Goal: Find specific page/section: Find specific page/section

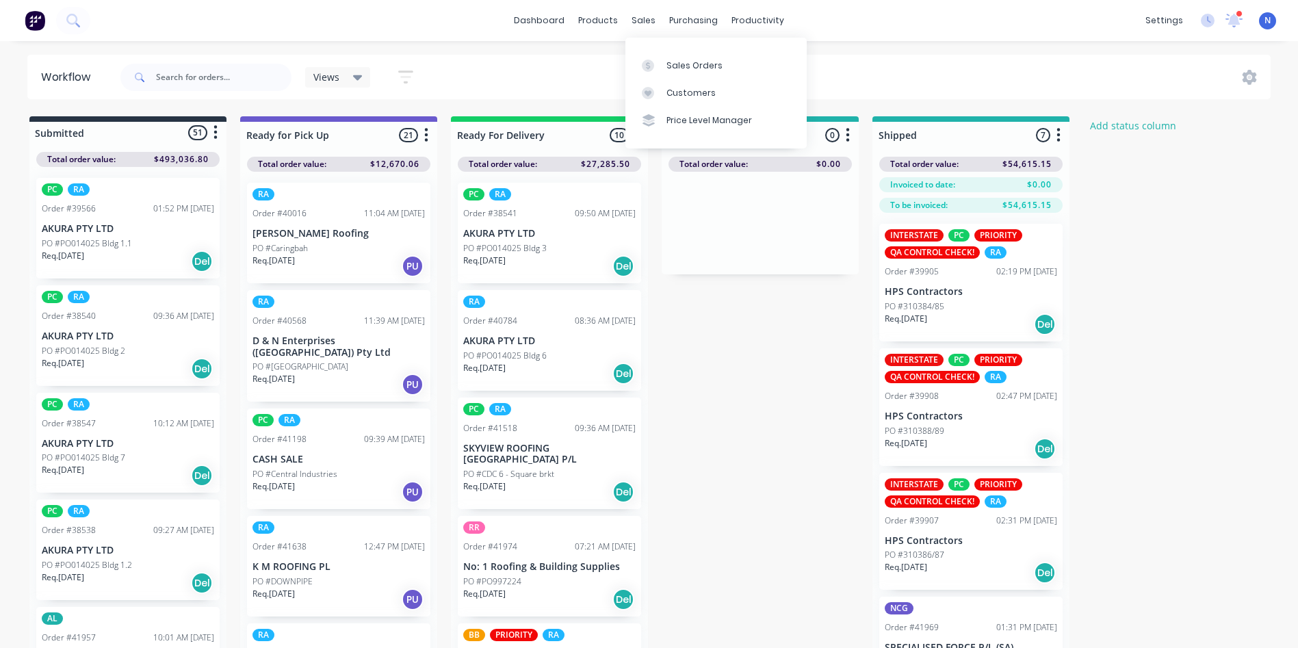
click at [640, 23] on div "sales" at bounding box center [644, 20] width 38 height 21
click at [681, 71] on div "Sales Orders" at bounding box center [694, 66] width 56 height 12
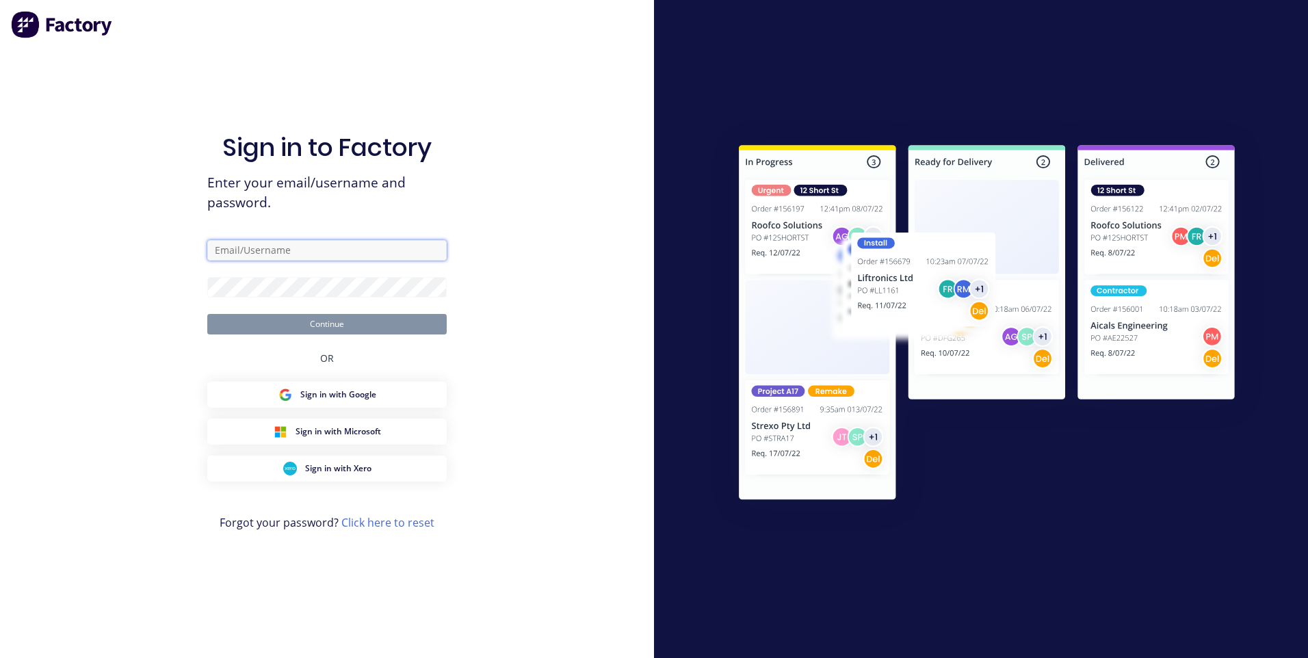
type input "[EMAIL_ADDRESS][DOMAIN_NAME]"
click at [332, 324] on button "Continue" at bounding box center [326, 324] width 239 height 21
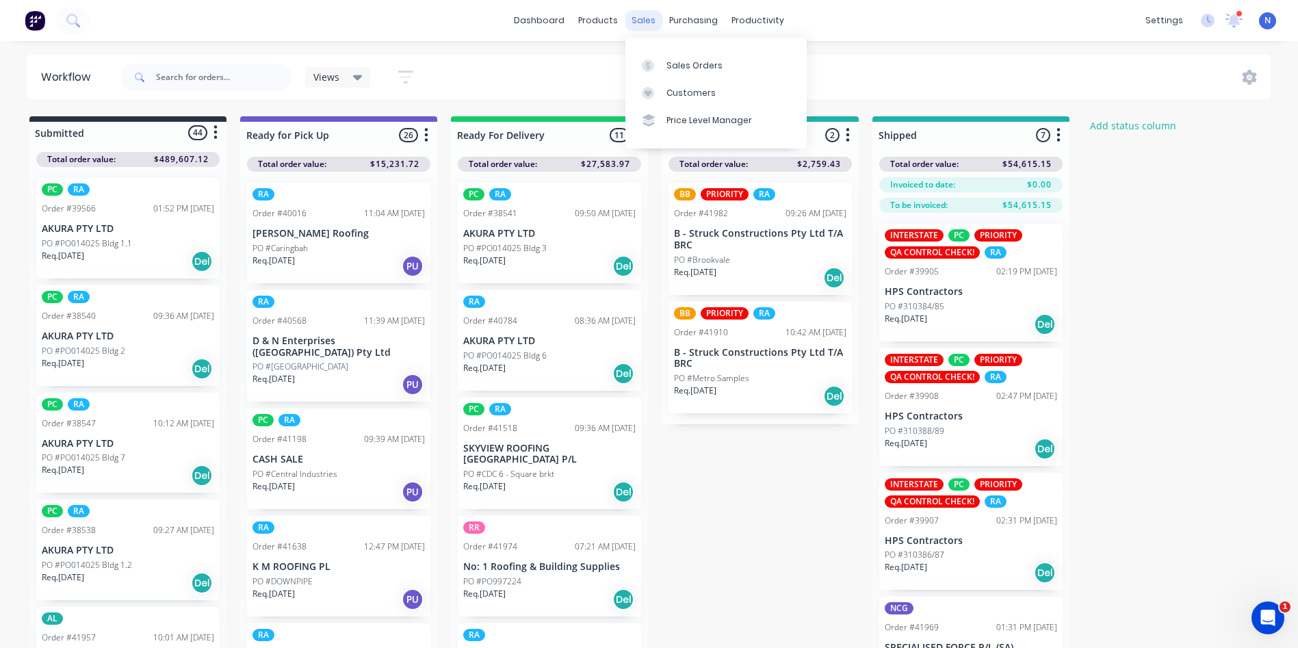
click at [641, 26] on div "sales" at bounding box center [644, 20] width 38 height 21
click at [675, 68] on div "Sales Orders" at bounding box center [694, 66] width 56 height 12
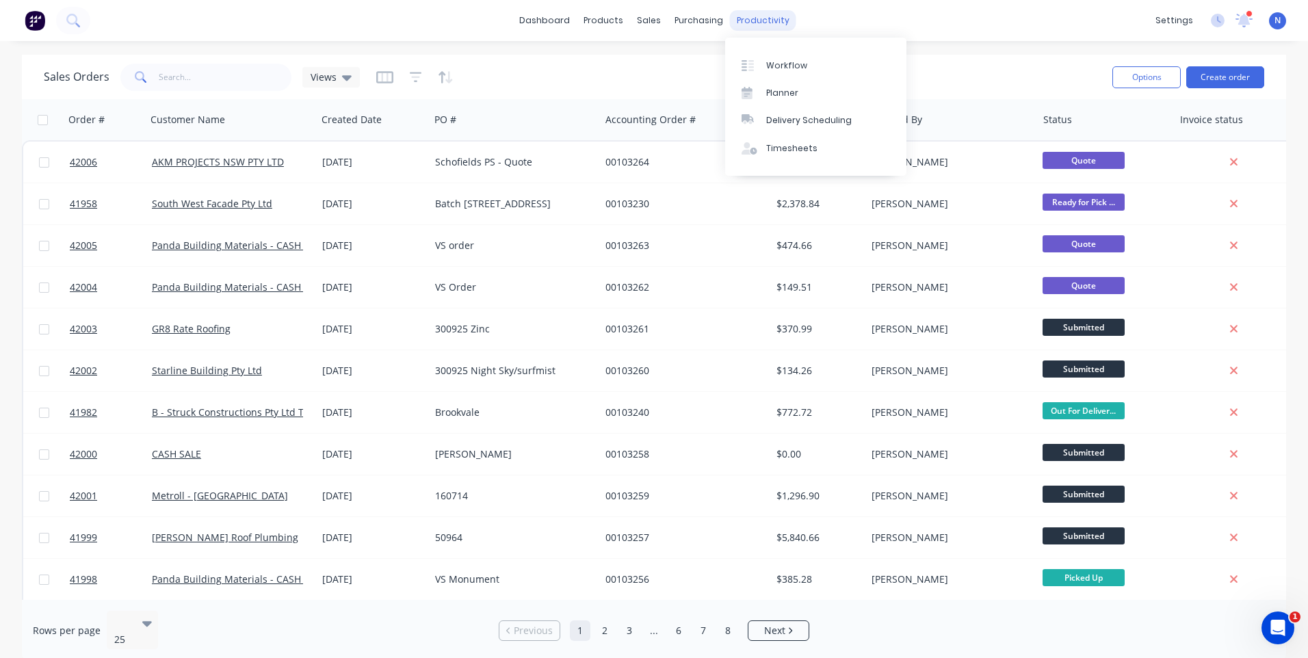
click at [735, 16] on div "productivity" at bounding box center [763, 20] width 66 height 21
click at [796, 71] on div "Workflow" at bounding box center [786, 66] width 41 height 12
